Goal: Task Accomplishment & Management: Complete application form

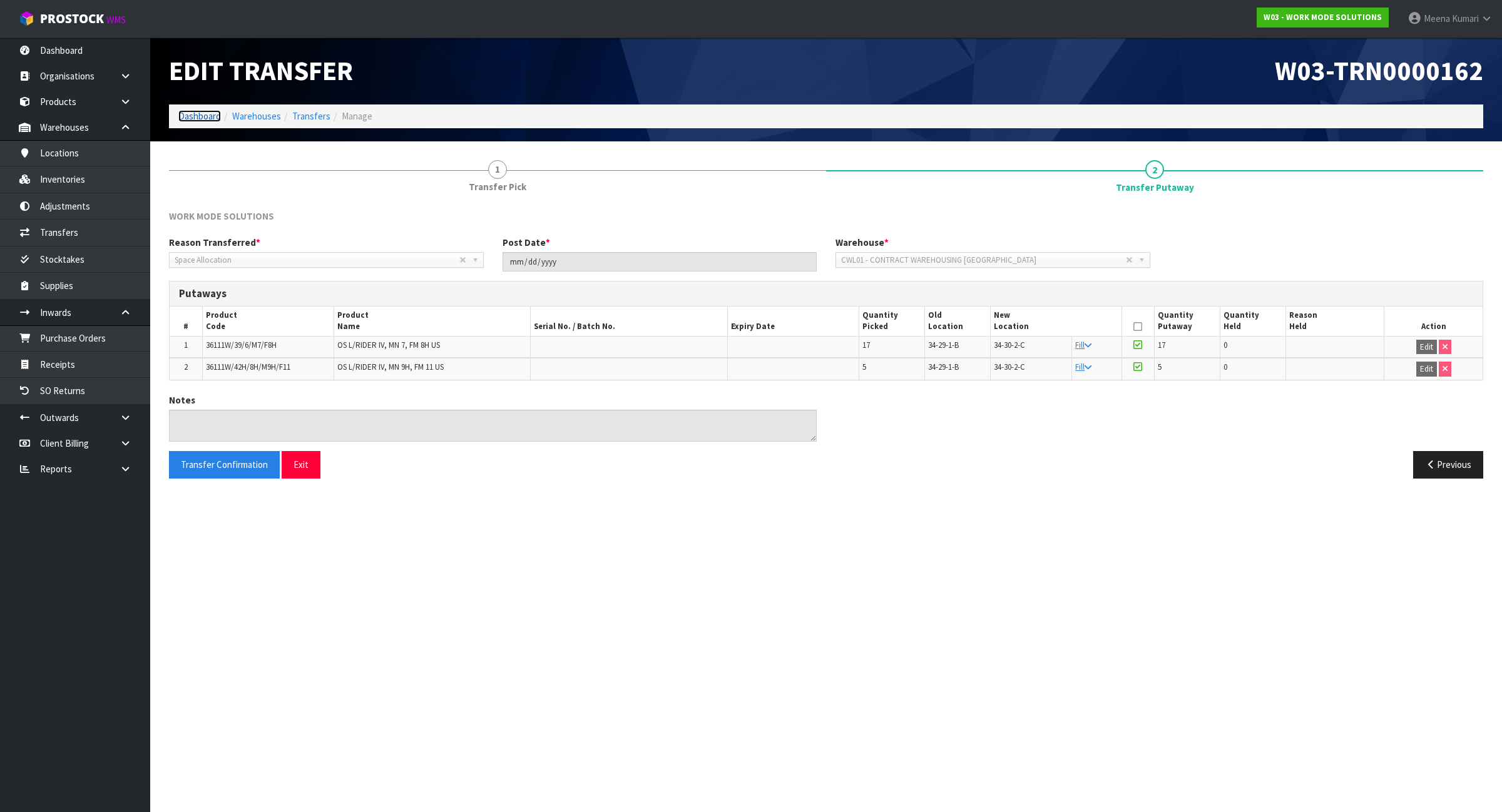
click at [205, 118] on link "Dashboard" at bounding box center [199, 116] width 42 height 12
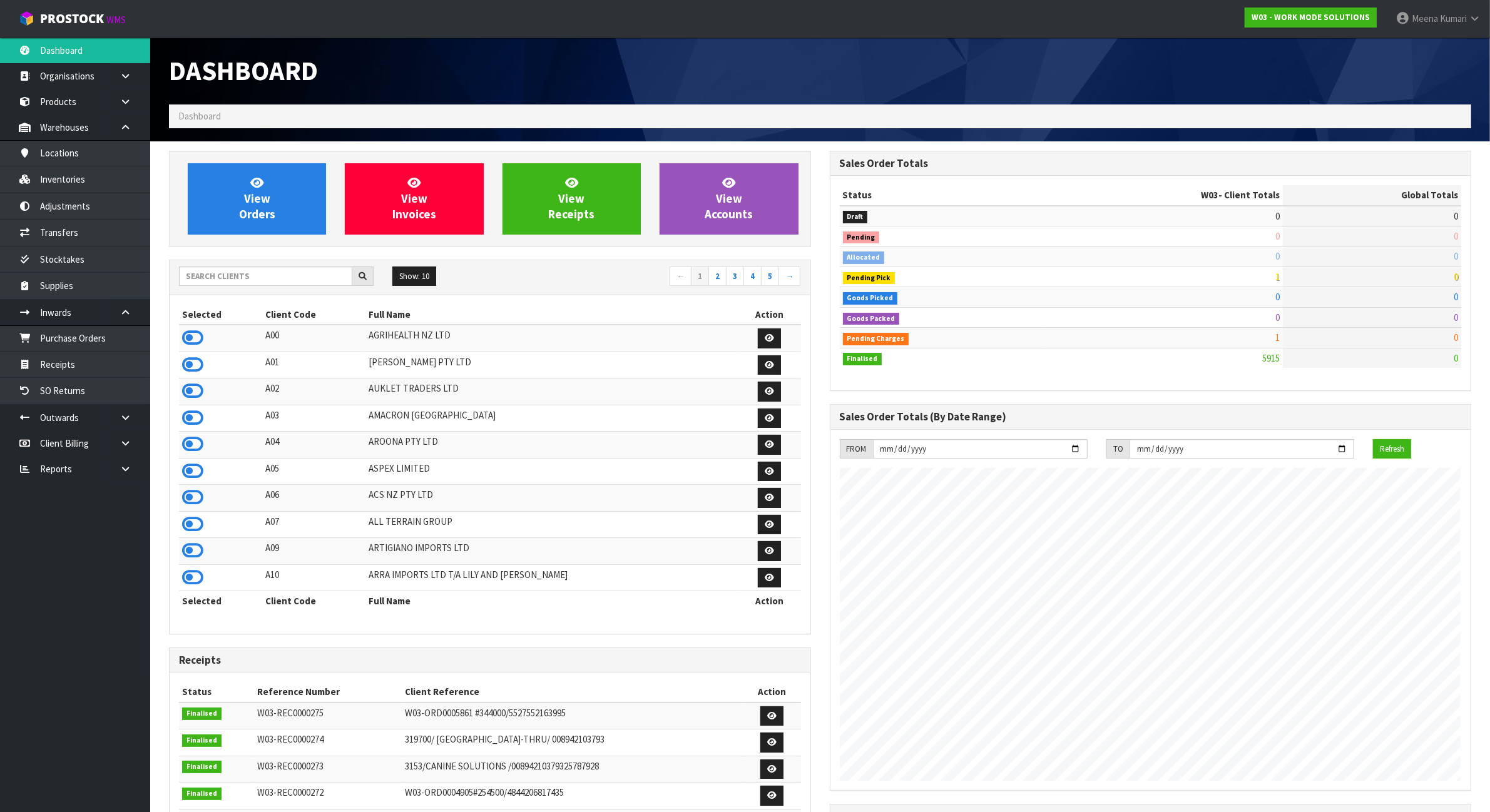
scroll to position [848, 661]
click at [332, 280] on input "text" at bounding box center [265, 276] width 173 height 19
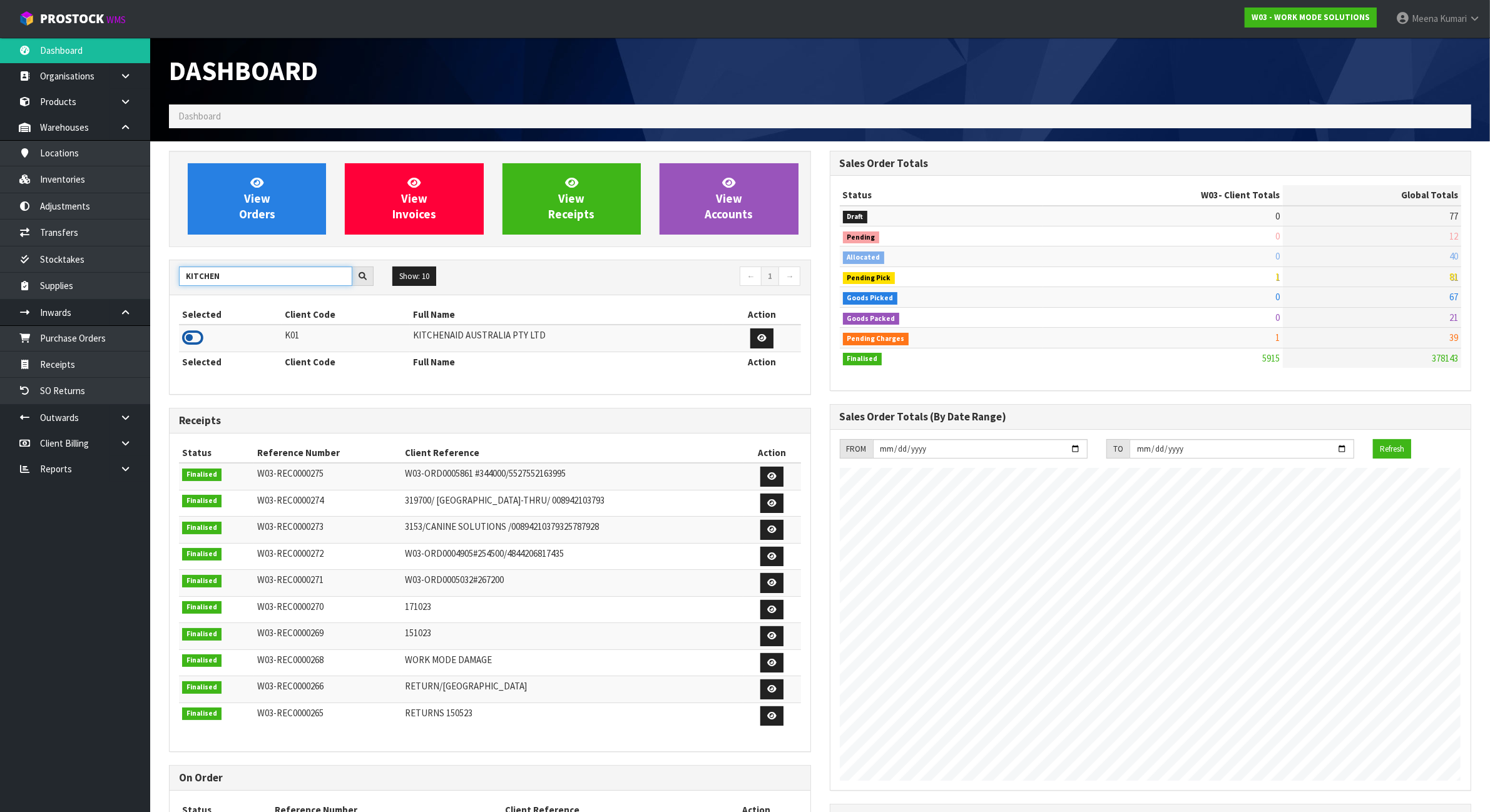
type input "KITCHEN"
click at [199, 339] on icon at bounding box center [193, 338] width 22 height 19
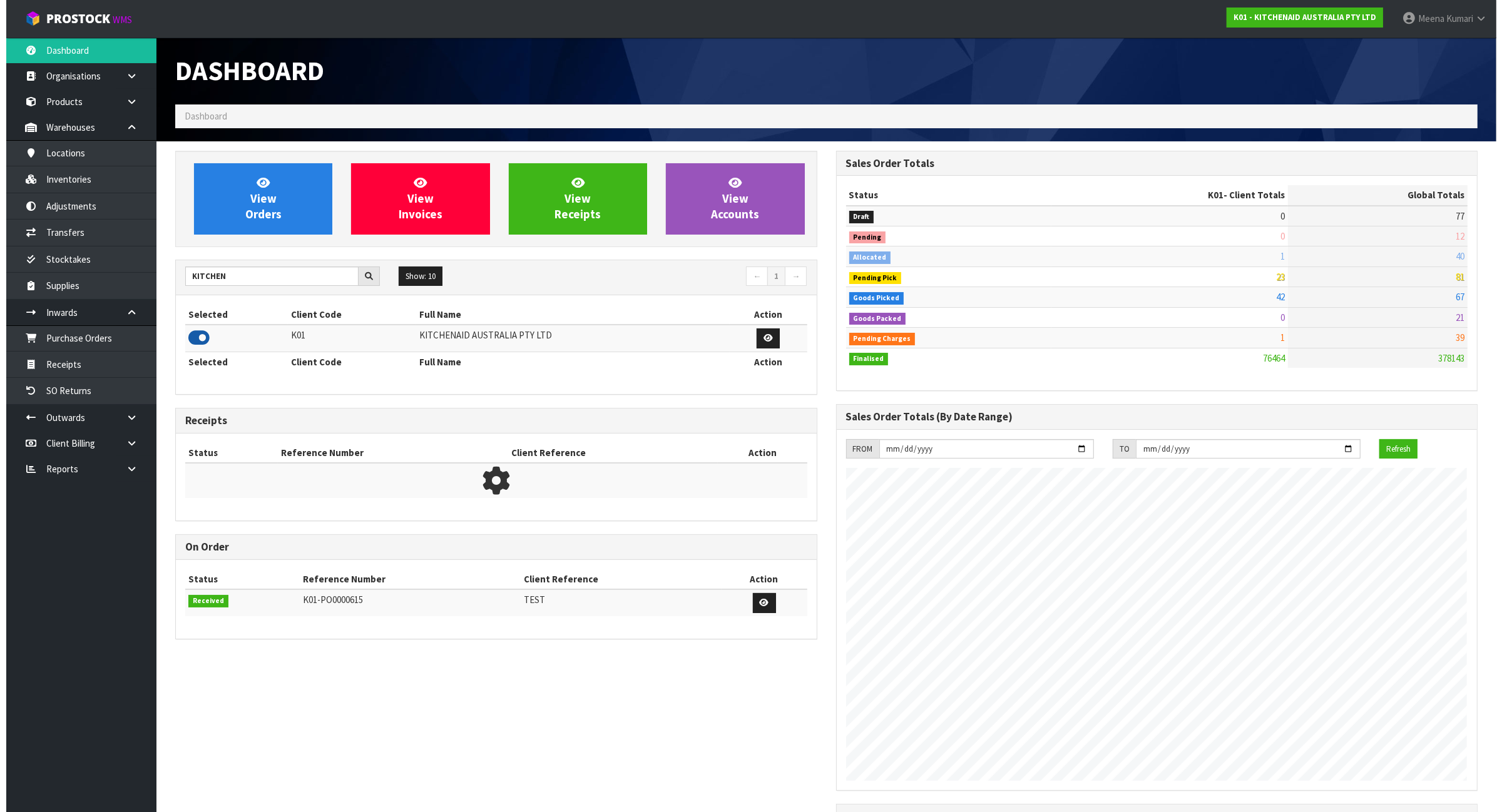
scroll to position [952, 661]
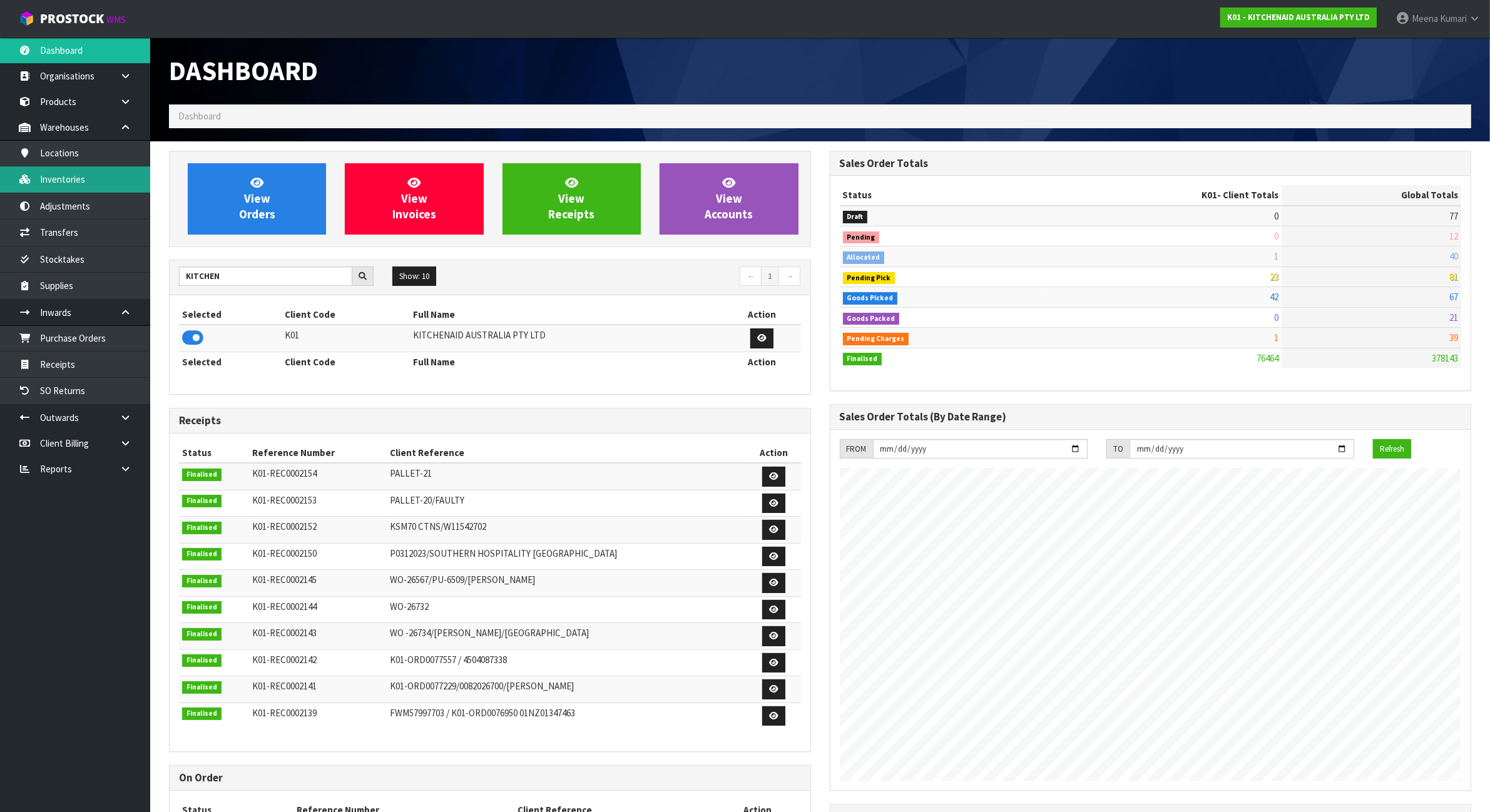
click at [91, 185] on link "Inventories" at bounding box center [74, 179] width 150 height 26
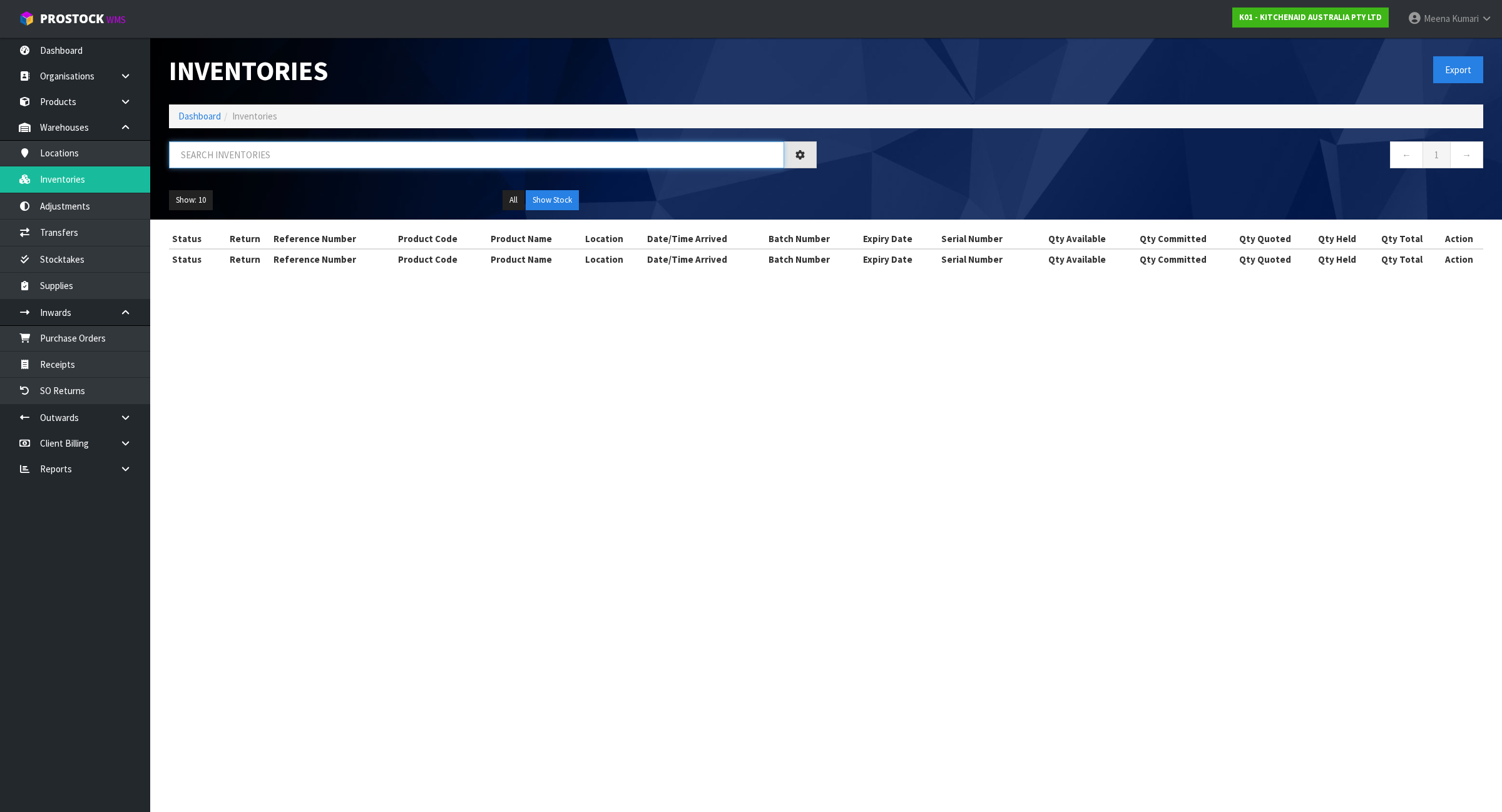
click at [330, 153] on input "text" at bounding box center [476, 155] width 615 height 27
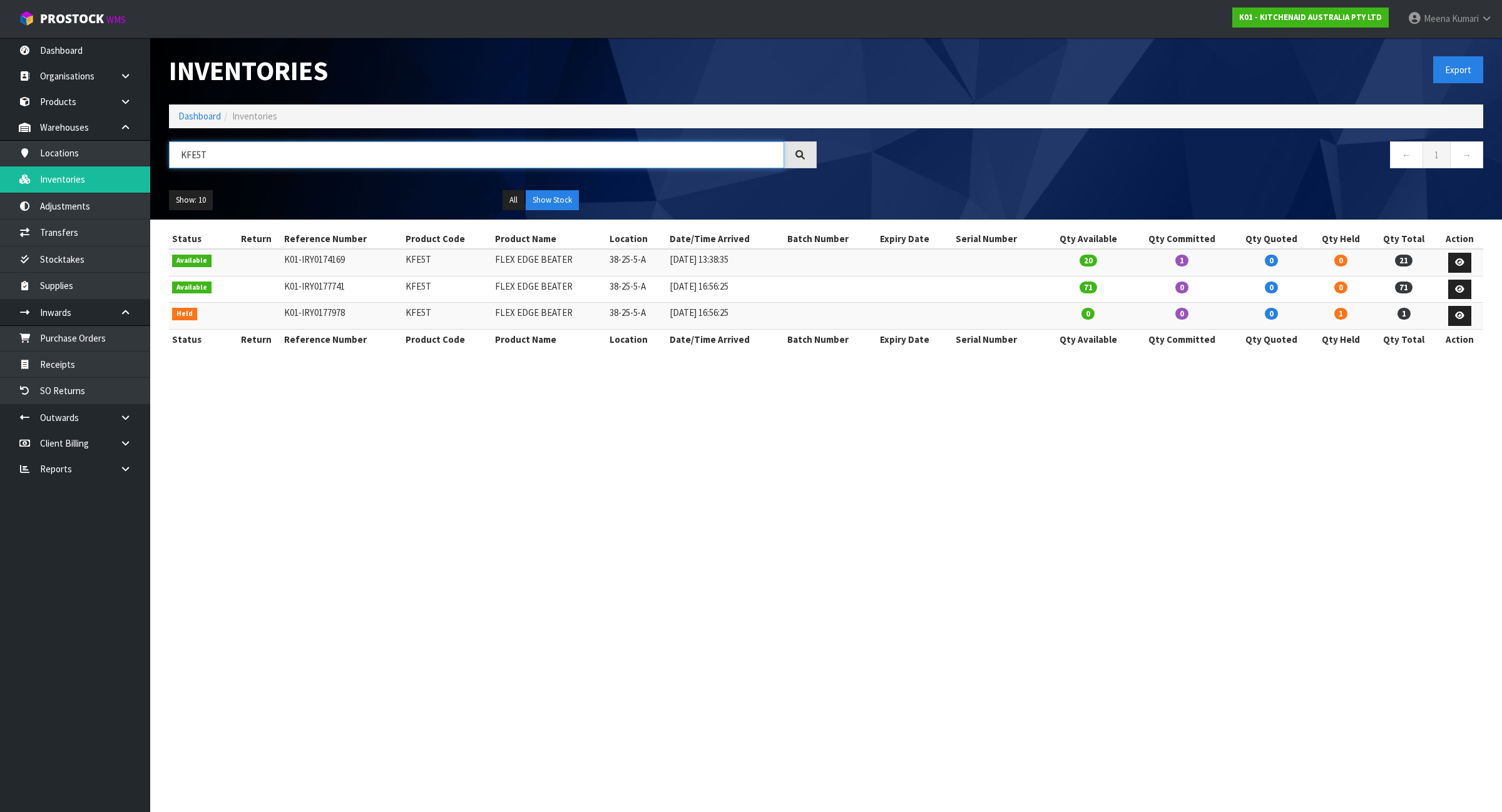
type input "KFE5T"
click at [1466, 258] on link at bounding box center [1460, 262] width 23 height 20
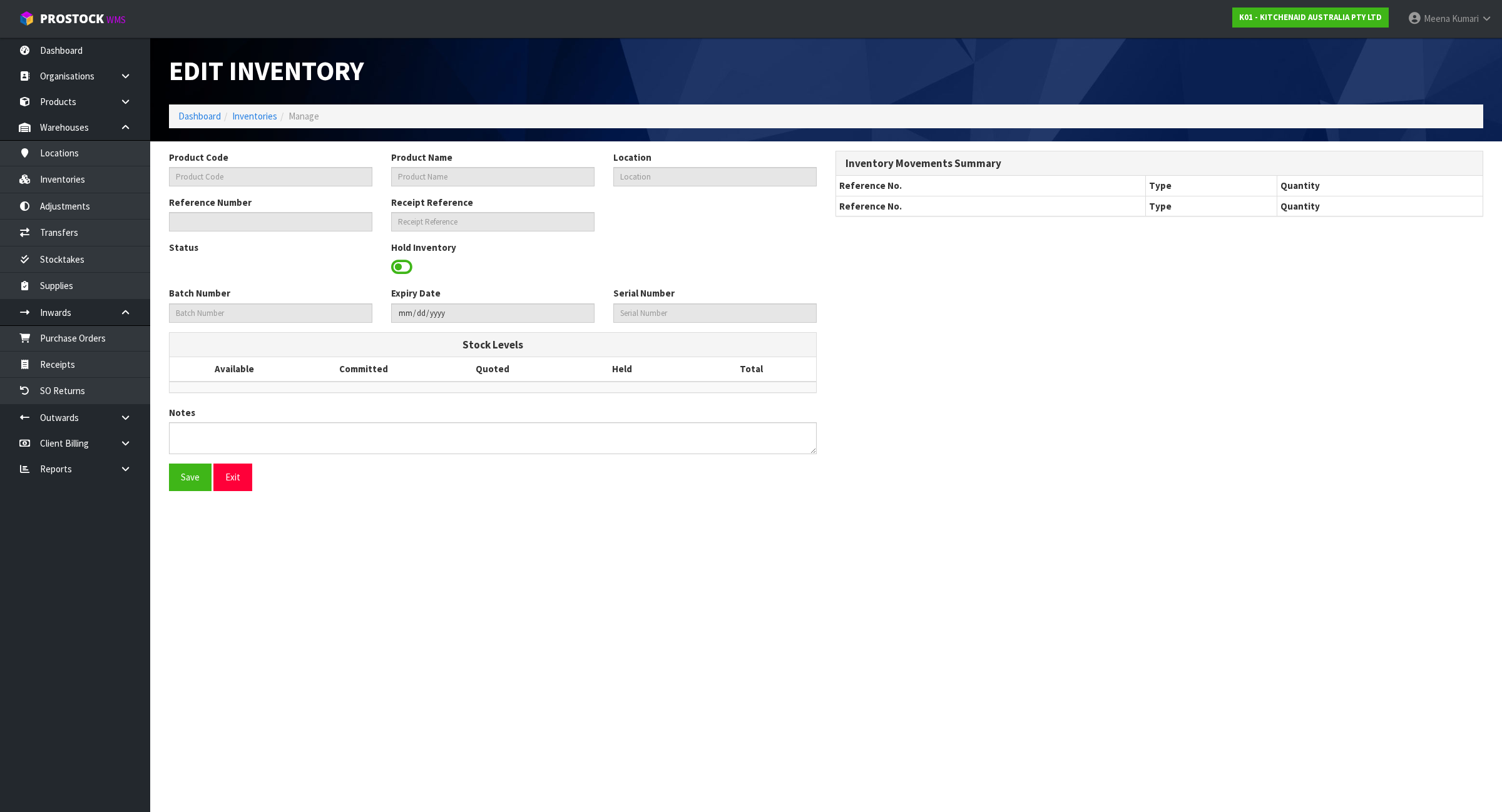
type input "KFE5T"
type input "FLEX EDGE BEATER"
type input "38-25-5-A"
type input "K01-IRY0174169"
type input "K01-REC0002087"
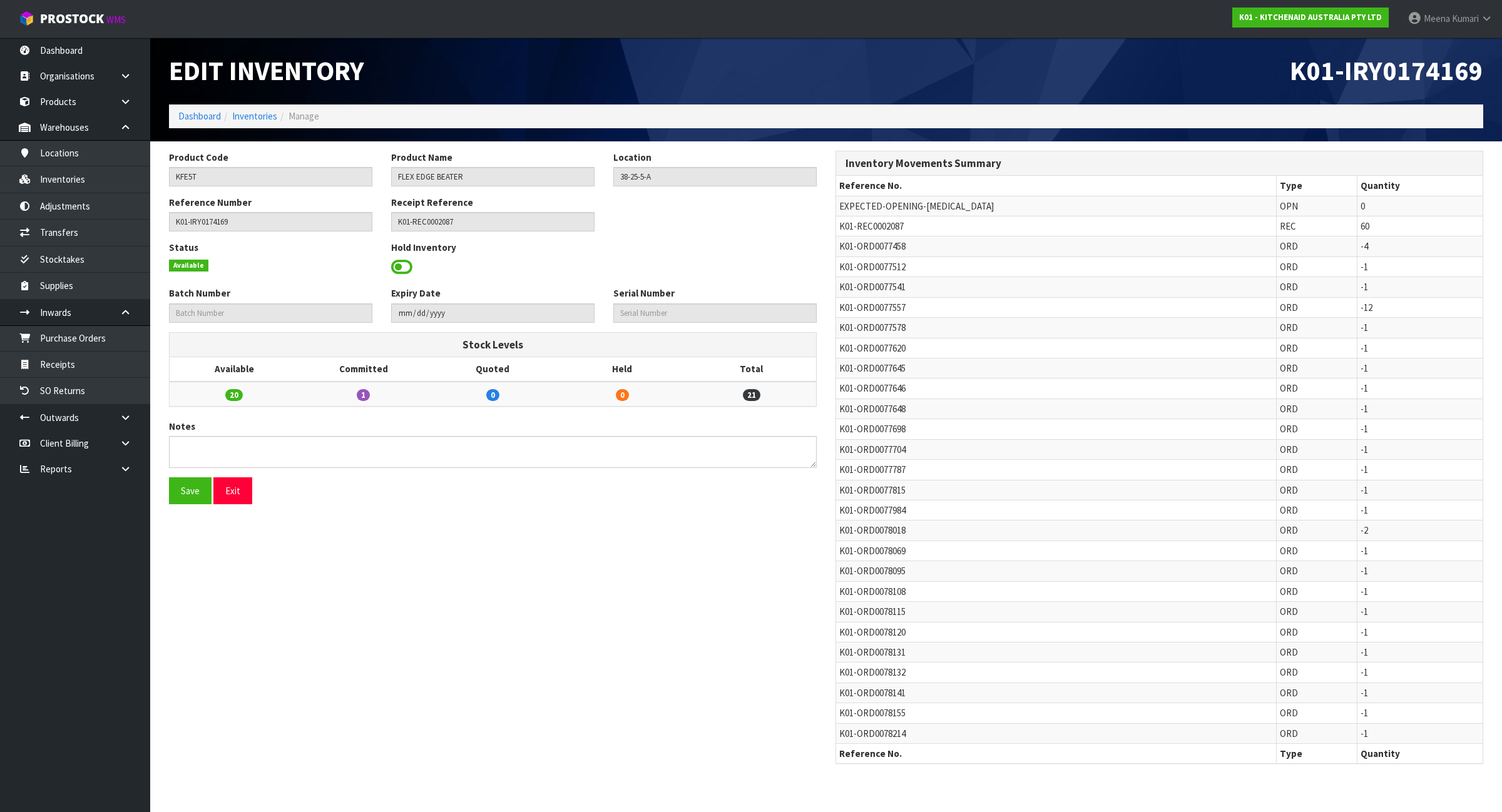
click at [897, 220] on span "K01-REC0002087" at bounding box center [872, 226] width 65 height 12
copy tr "K01-REC0002087"
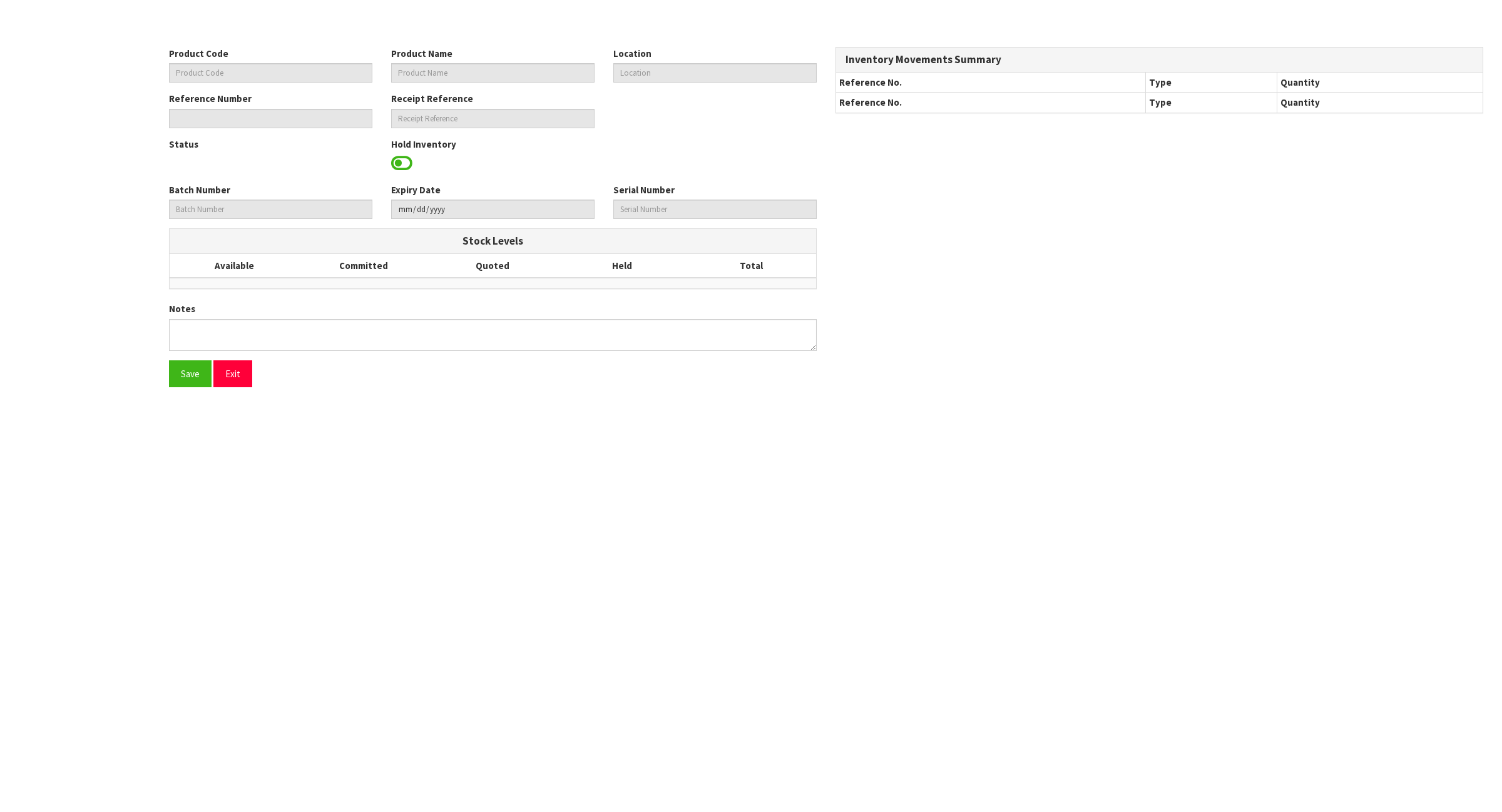
type input "KFE5T"
type input "FLEX EDGE BEATER"
type input "38-25-5-A"
type input "K01-IRY0174169"
type input "K01-REC0002087"
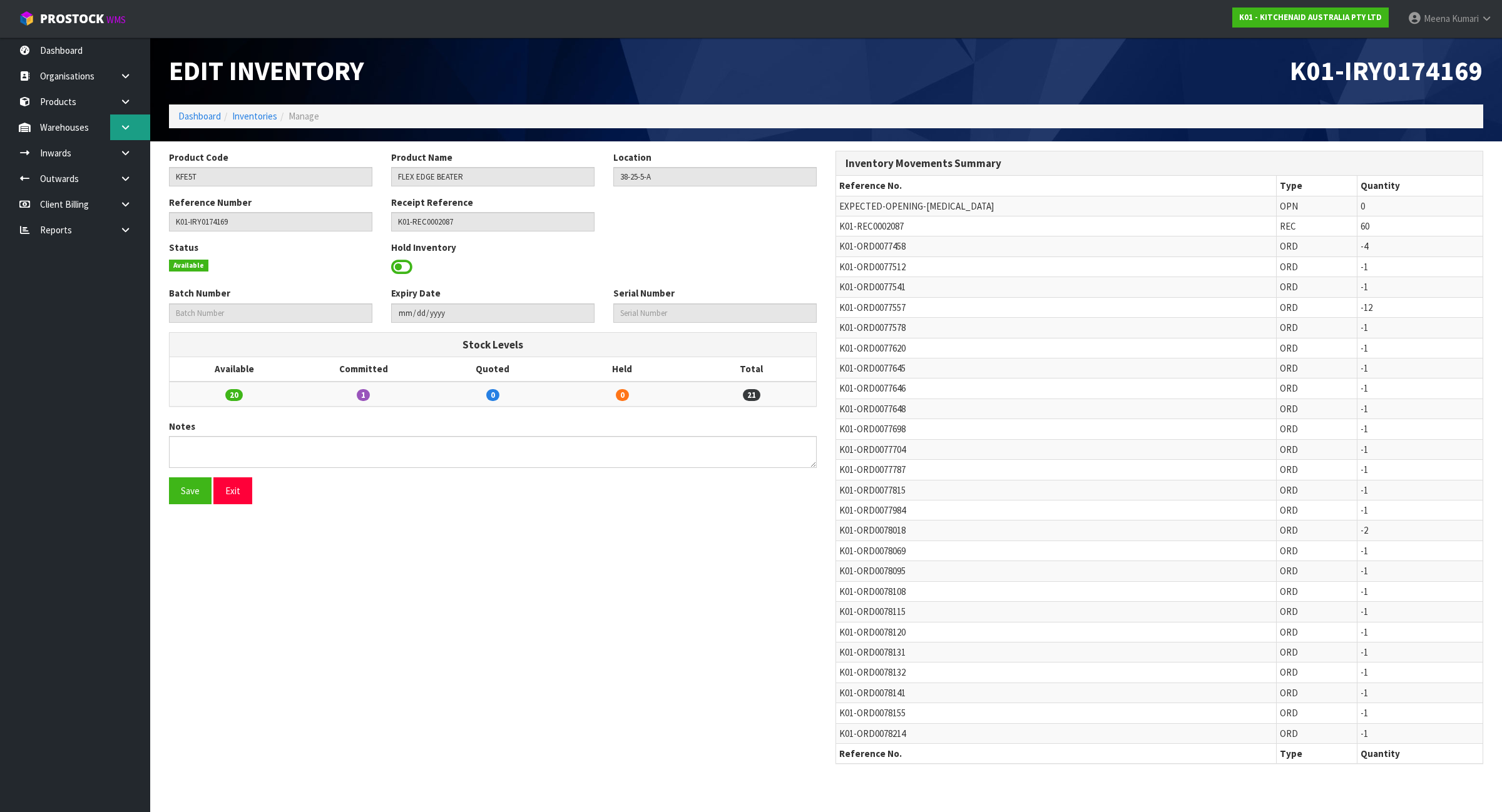
click at [136, 129] on link at bounding box center [130, 127] width 40 height 26
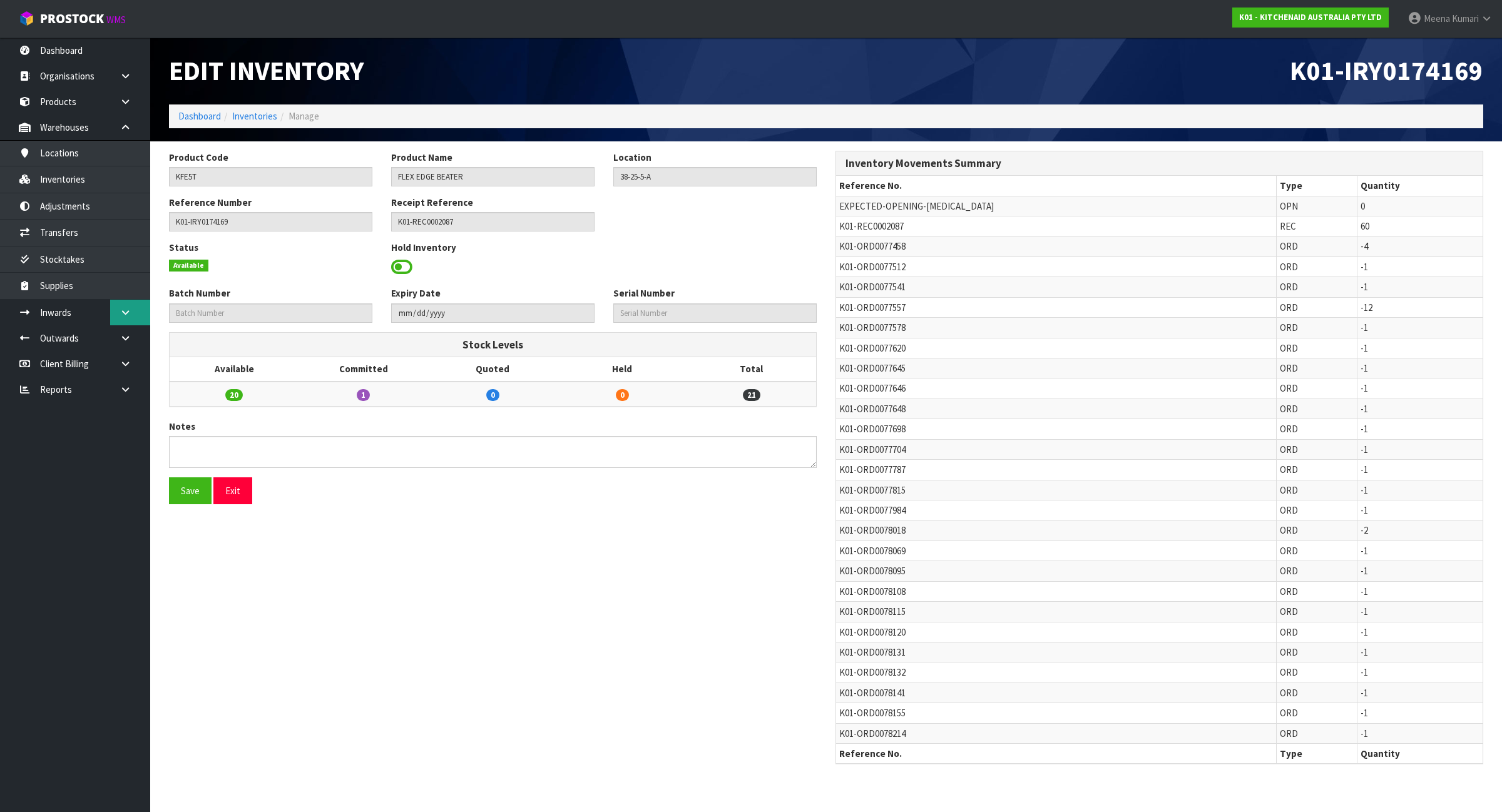
click at [121, 311] on icon at bounding box center [125, 312] width 12 height 9
click at [113, 377] on link "Receipts" at bounding box center [75, 364] width 150 height 26
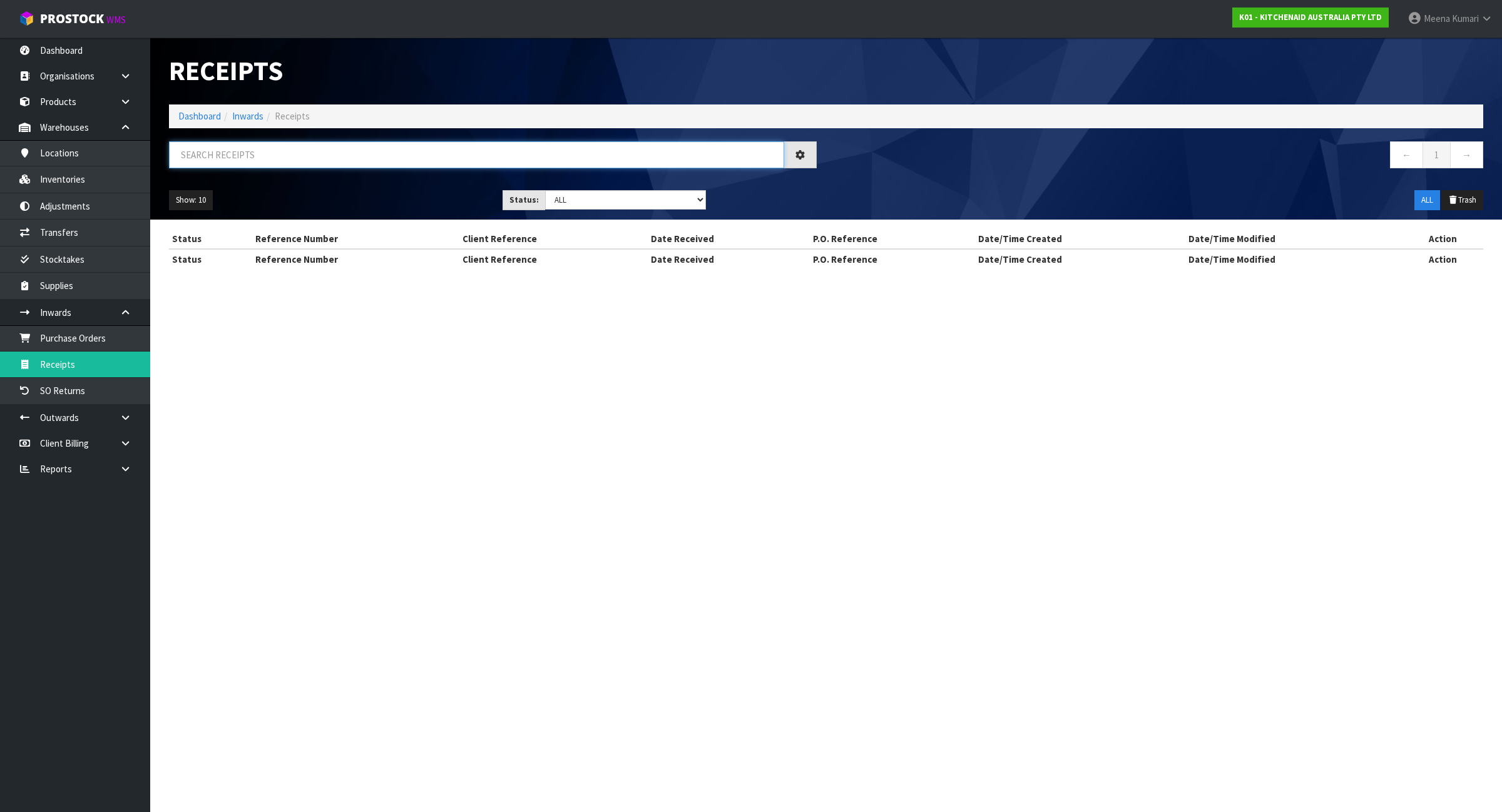
click at [397, 160] on input "text" at bounding box center [476, 155] width 615 height 27
paste input "K01-REC0002087"
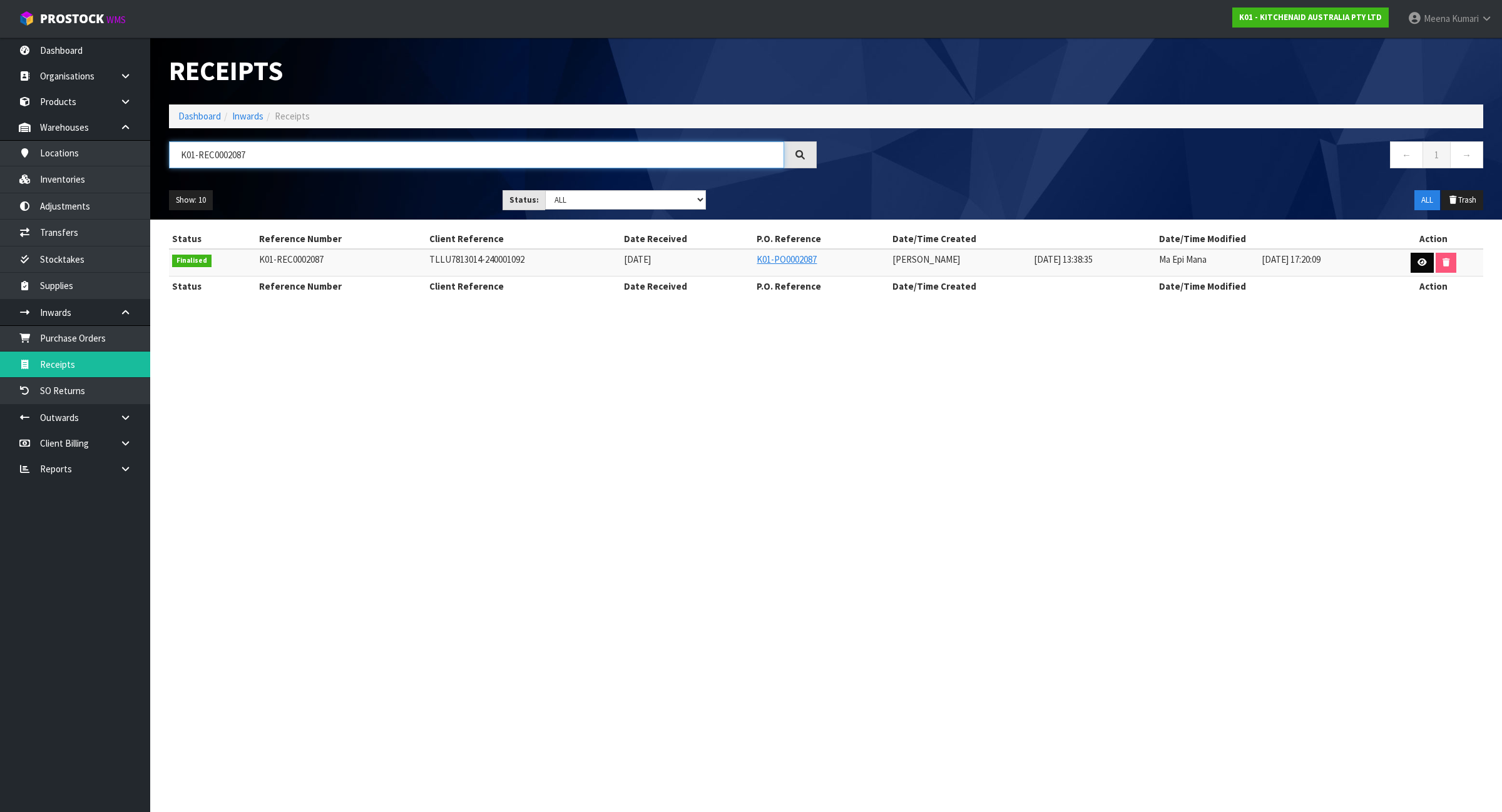
type input "K01-REC0002087"
click at [1423, 265] on icon at bounding box center [1422, 262] width 9 height 8
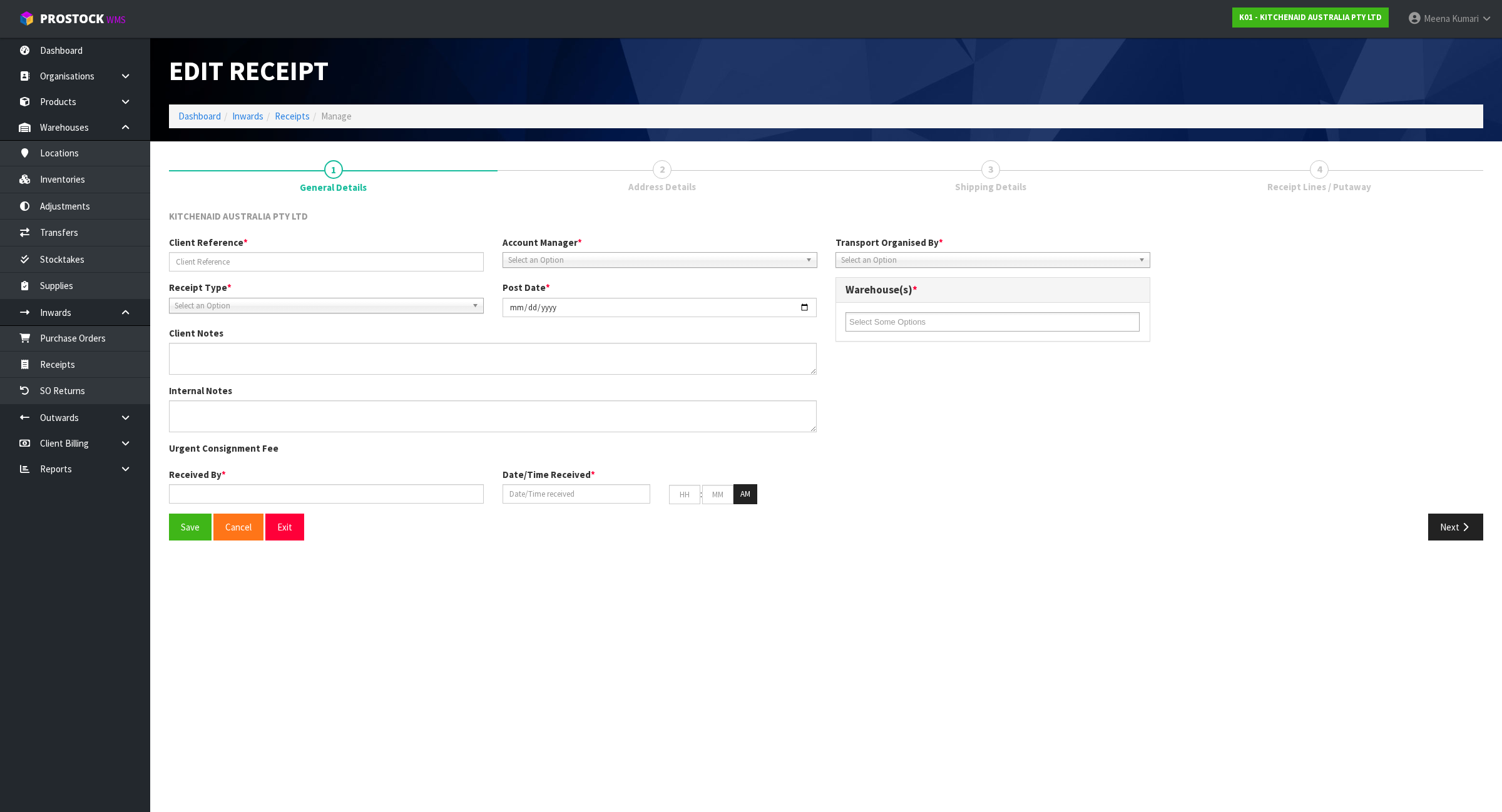
type input "TLLU7813014-240001092"
type input "[DATE]"
type textarea "STOCK VARIANCES 5KSM60SPXAER - EXPECTED 10 - RECEIVED 11 PSH0012 - EXPECTED 350…"
type input "[PERSON_NAME]"
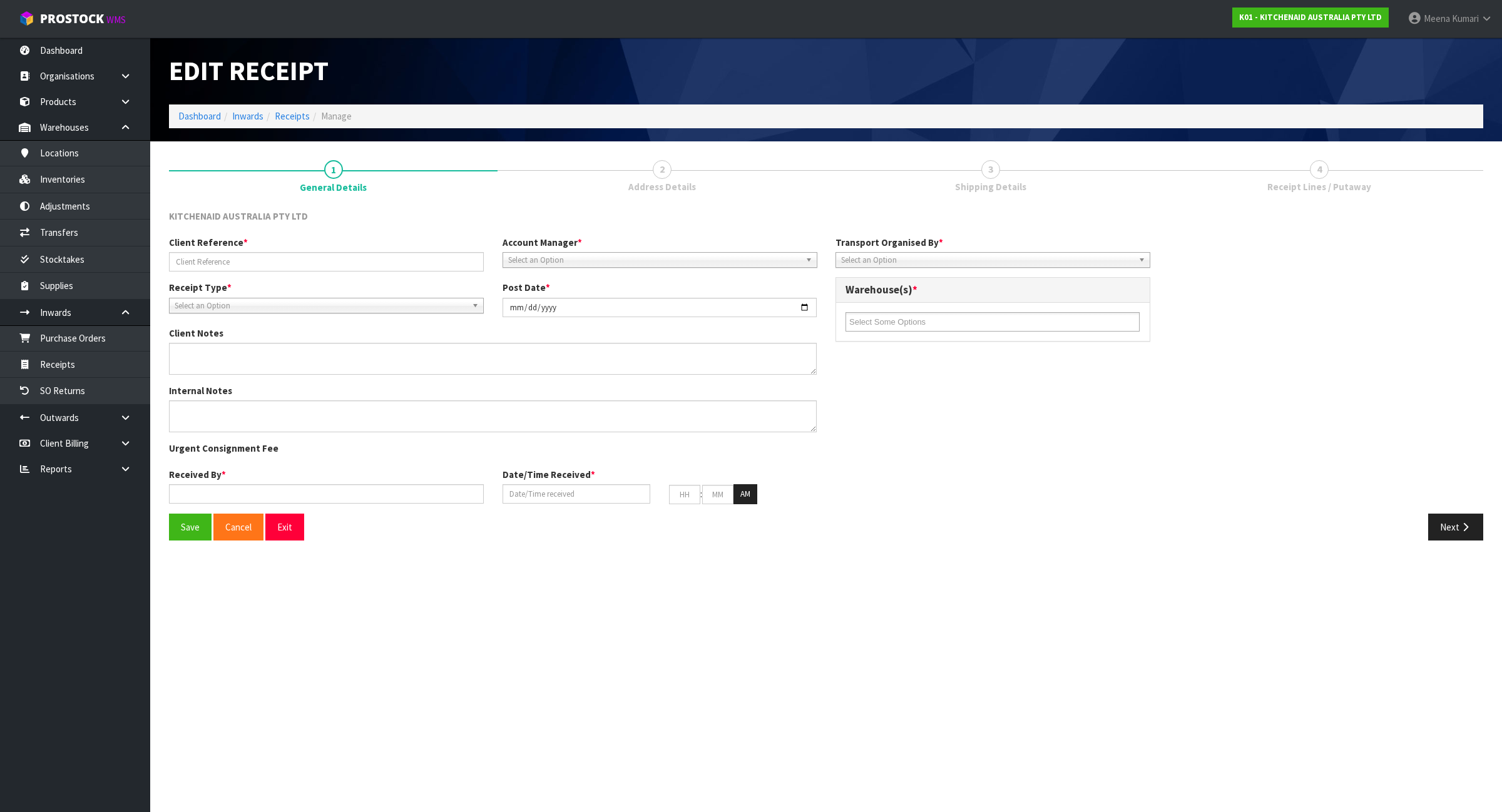
type input "[DATE]"
type input "01"
type input "38"
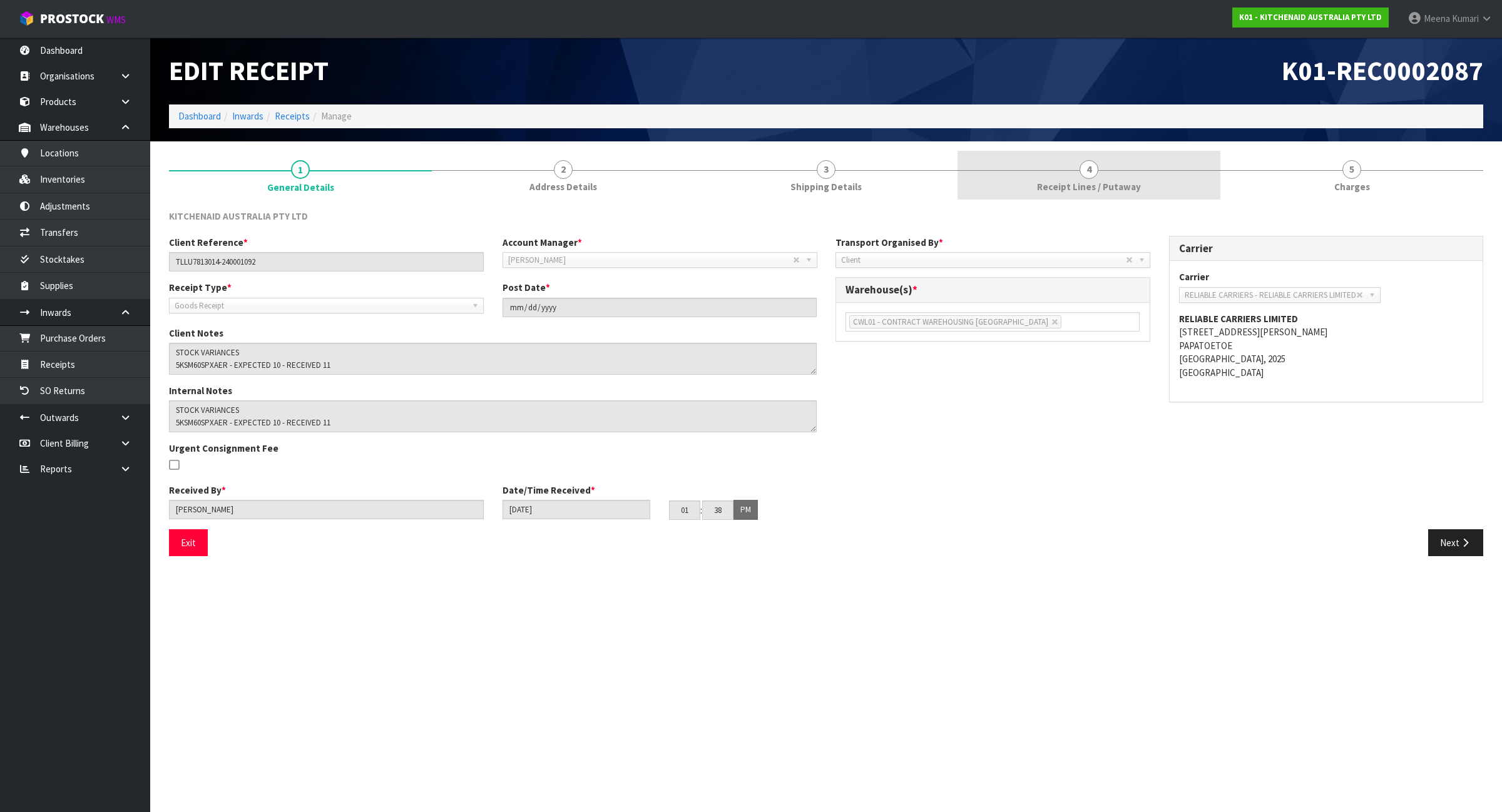
click at [1130, 173] on link "4 Receipt Lines / Putaway" at bounding box center [1090, 175] width 263 height 50
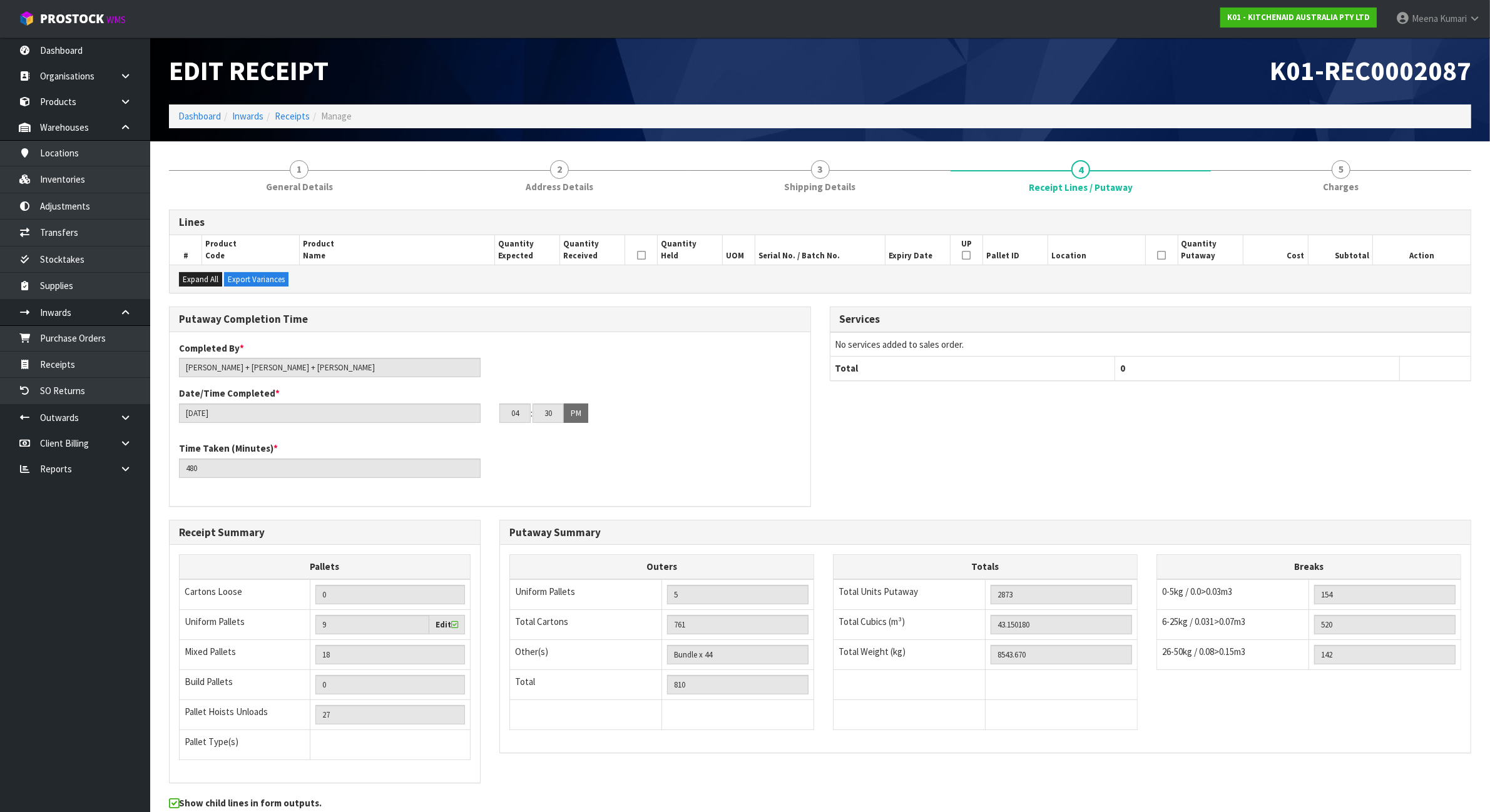
click at [1078, 171] on span "4" at bounding box center [1080, 170] width 19 height 19
click at [867, 201] on div "Lines # Product Code Product Name Quantity Expected Quantity Received Quantity …" at bounding box center [820, 531] width 1302 height 662
click at [382, 191] on link "1 General Details" at bounding box center [299, 175] width 261 height 50
click at [289, 158] on link "1 General Details" at bounding box center [299, 175] width 261 height 50
click at [1155, 180] on link "4 Receipt Lines / Putaway" at bounding box center [1080, 175] width 261 height 50
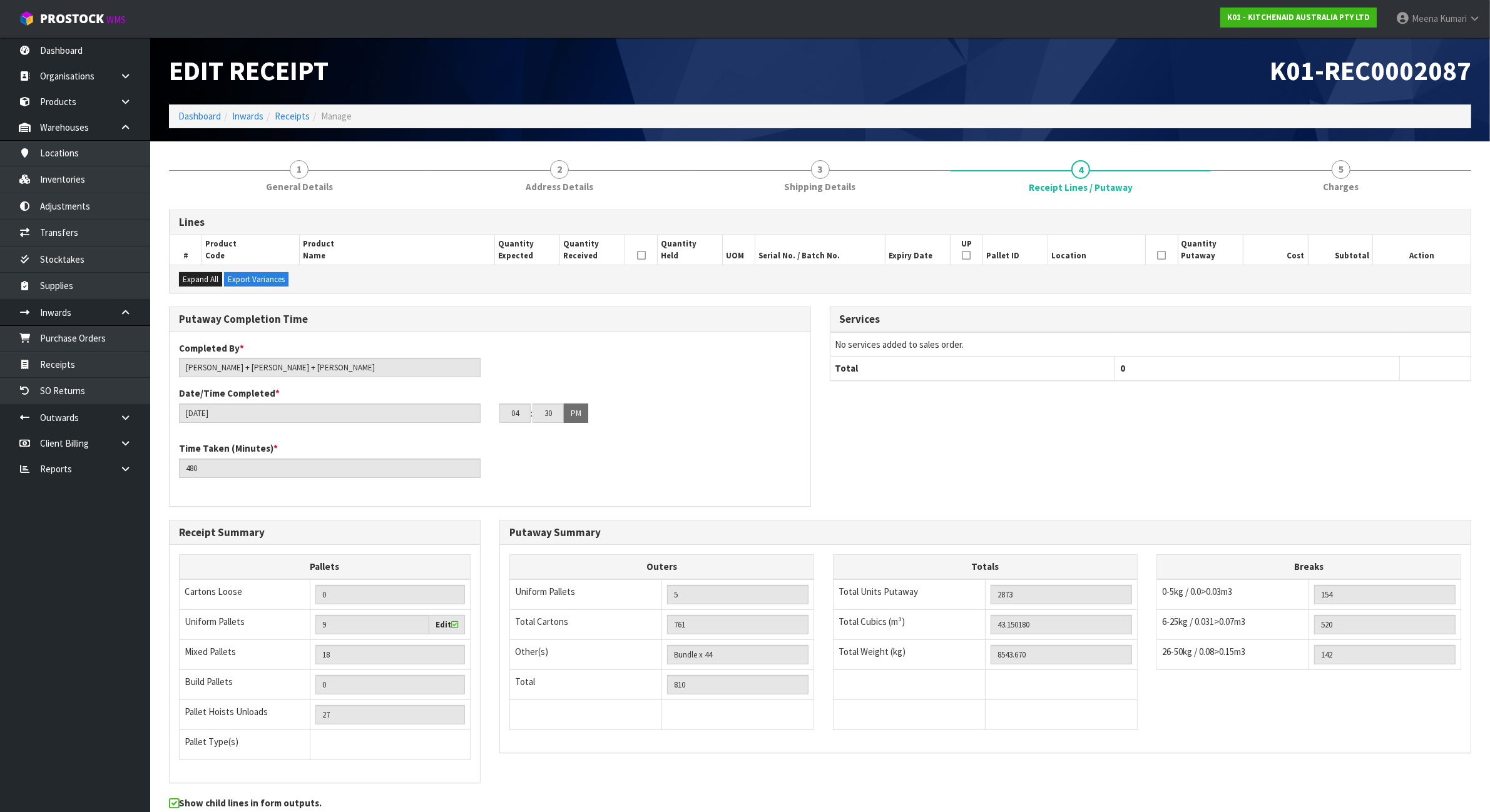
click at [1105, 119] on ol "Dashboard Inwards Receipts Manage" at bounding box center [820, 116] width 1302 height 23
